Goal: Use online tool/utility: Utilize a website feature to perform a specific function

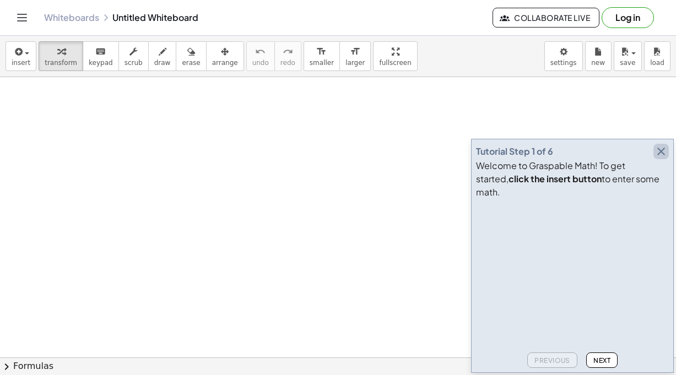
click at [661, 158] on icon "button" at bounding box center [660, 151] width 13 height 13
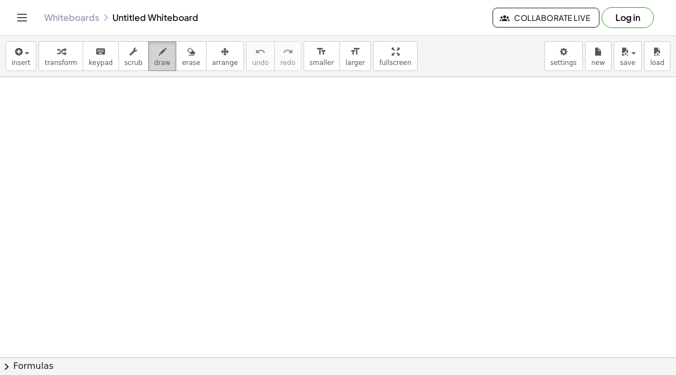
click at [167, 55] on button "draw" at bounding box center [162, 56] width 29 height 30
drag, startPoint x: 178, startPoint y: 138, endPoint x: 204, endPoint y: 156, distance: 31.9
click at [132, 53] on icon "button" at bounding box center [133, 51] width 8 height 13
drag, startPoint x: 149, startPoint y: 112, endPoint x: 203, endPoint y: 138, distance: 60.1
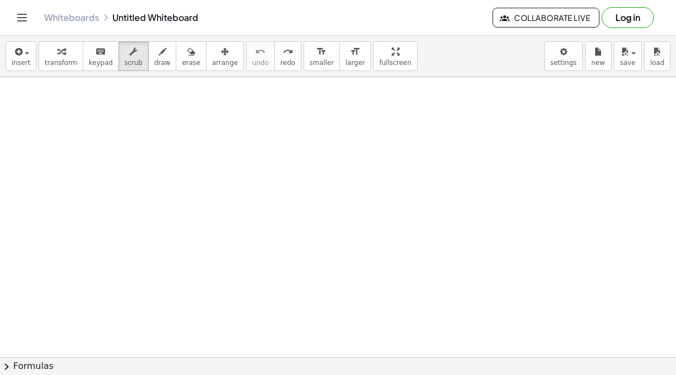
click at [309, 46] on div "format_size" at bounding box center [321, 51] width 24 height 13
drag, startPoint x: 264, startPoint y: 133, endPoint x: 375, endPoint y: 180, distance: 120.9
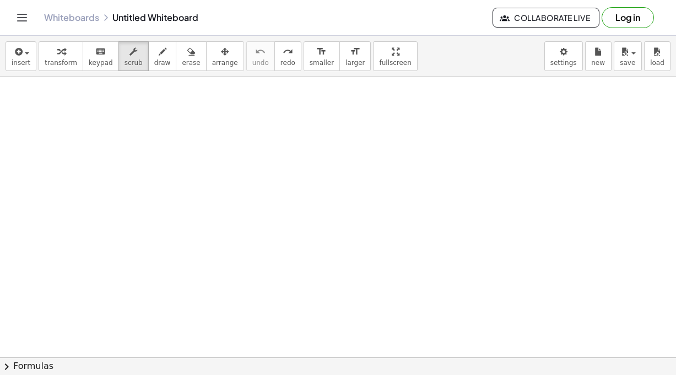
click at [106, 53] on div "keyboard" at bounding box center [101, 51] width 24 height 13
drag, startPoint x: 134, startPoint y: 124, endPoint x: 288, endPoint y: 166, distance: 159.1
click at [32, 57] on button "insert" at bounding box center [21, 56] width 31 height 30
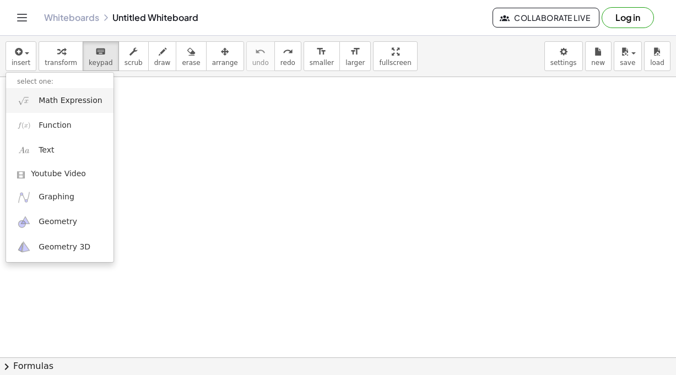
click at [45, 104] on span "Math Expression" at bounding box center [70, 100] width 63 height 11
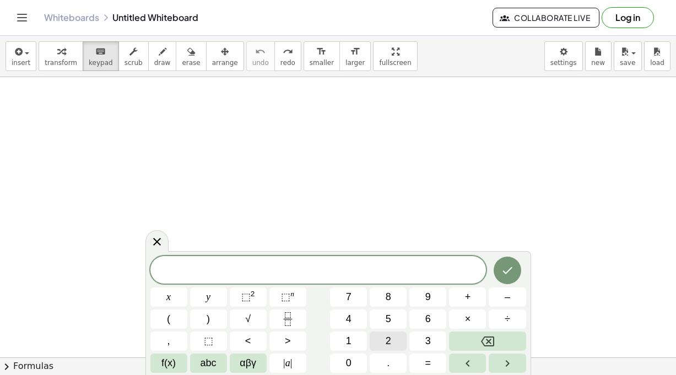
click at [392, 339] on button "2" at bounding box center [388, 341] width 37 height 19
click at [429, 342] on span "3" at bounding box center [428, 341] width 6 height 15
click at [460, 295] on button "+" at bounding box center [467, 296] width 37 height 19
click at [358, 338] on button "1" at bounding box center [348, 341] width 37 height 19
click at [381, 305] on button "8" at bounding box center [388, 296] width 37 height 19
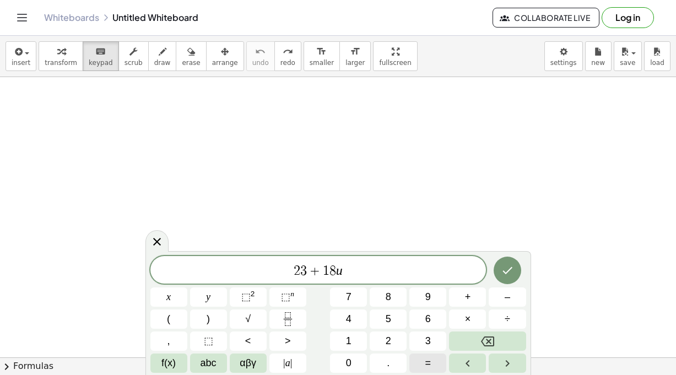
click at [433, 359] on button "=" at bounding box center [427, 363] width 37 height 19
click at [502, 300] on button "–" at bounding box center [506, 296] width 37 height 19
click at [398, 335] on button "2" at bounding box center [388, 341] width 37 height 19
click at [343, 336] on button "1" at bounding box center [348, 341] width 37 height 19
click at [458, 301] on button "+" at bounding box center [467, 296] width 37 height 19
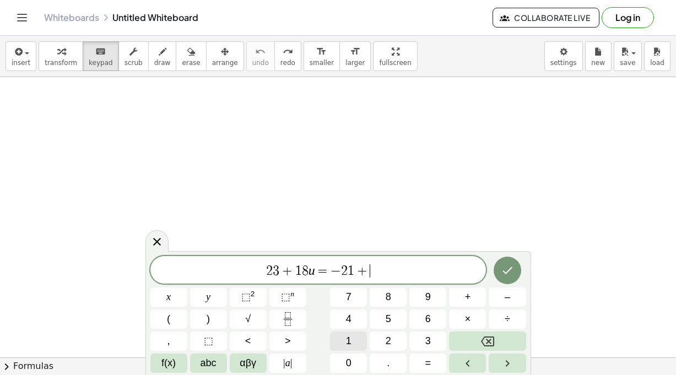
click at [346, 345] on span "1" at bounding box center [349, 341] width 6 height 15
click at [350, 322] on span "4" at bounding box center [349, 319] width 6 height 15
click at [503, 270] on icon "Done" at bounding box center [507, 270] width 13 height 13
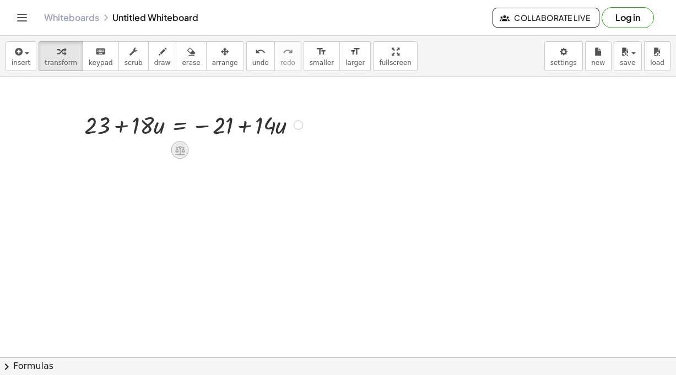
click at [178, 152] on icon at bounding box center [180, 150] width 10 height 9
click at [210, 195] on div at bounding box center [338, 357] width 676 height 561
drag, startPoint x: 229, startPoint y: 128, endPoint x: 100, endPoint y: 162, distance: 134.0
drag, startPoint x: 218, startPoint y: 124, endPoint x: 86, endPoint y: 126, distance: 131.6
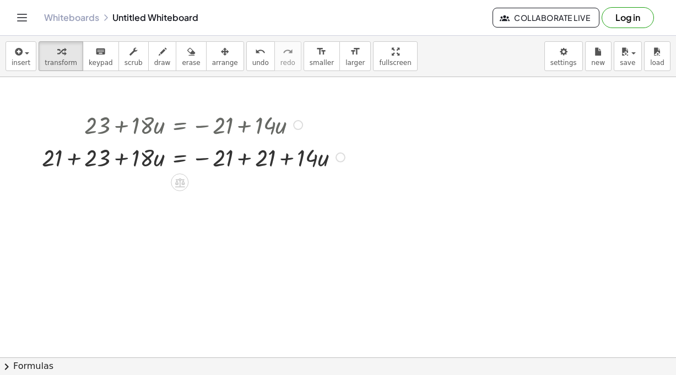
click at [90, 159] on div at bounding box center [194, 156] width 317 height 32
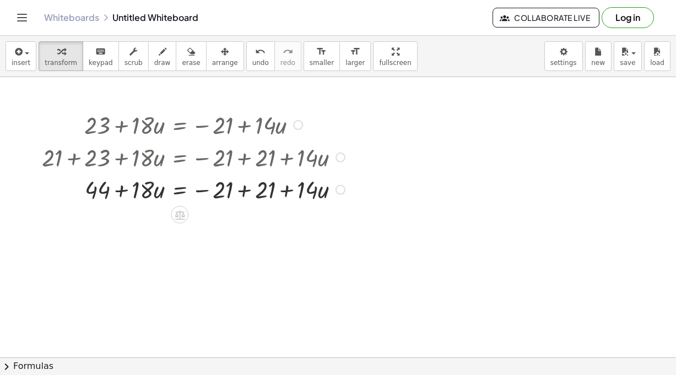
click at [224, 189] on div at bounding box center [194, 188] width 317 height 32
click at [264, 189] on div at bounding box center [194, 188] width 317 height 32
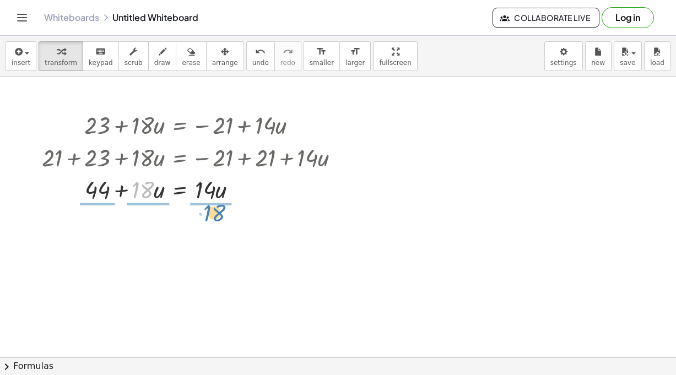
drag, startPoint x: 141, startPoint y: 188, endPoint x: 210, endPoint y: 226, distance: 78.8
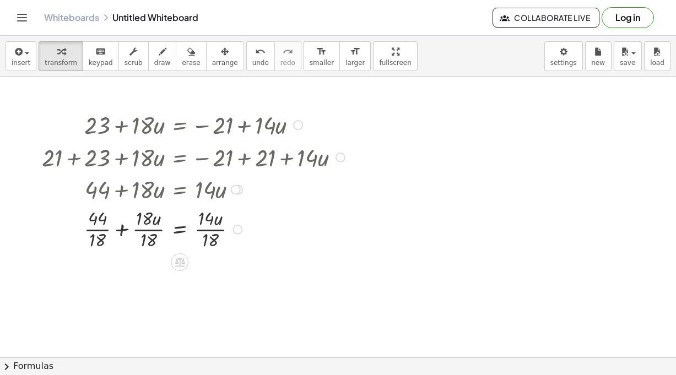
click at [205, 220] on div at bounding box center [194, 228] width 317 height 47
click at [211, 218] on div at bounding box center [194, 228] width 317 height 47
click at [157, 226] on div at bounding box center [194, 228] width 317 height 47
click at [151, 241] on div at bounding box center [194, 228] width 317 height 47
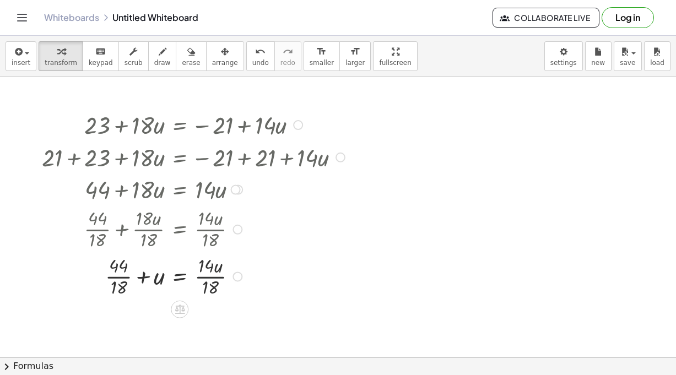
click at [213, 278] on div at bounding box center [194, 275] width 317 height 47
click at [207, 285] on div at bounding box center [194, 275] width 317 height 47
